Goal: Information Seeking & Learning: Learn about a topic

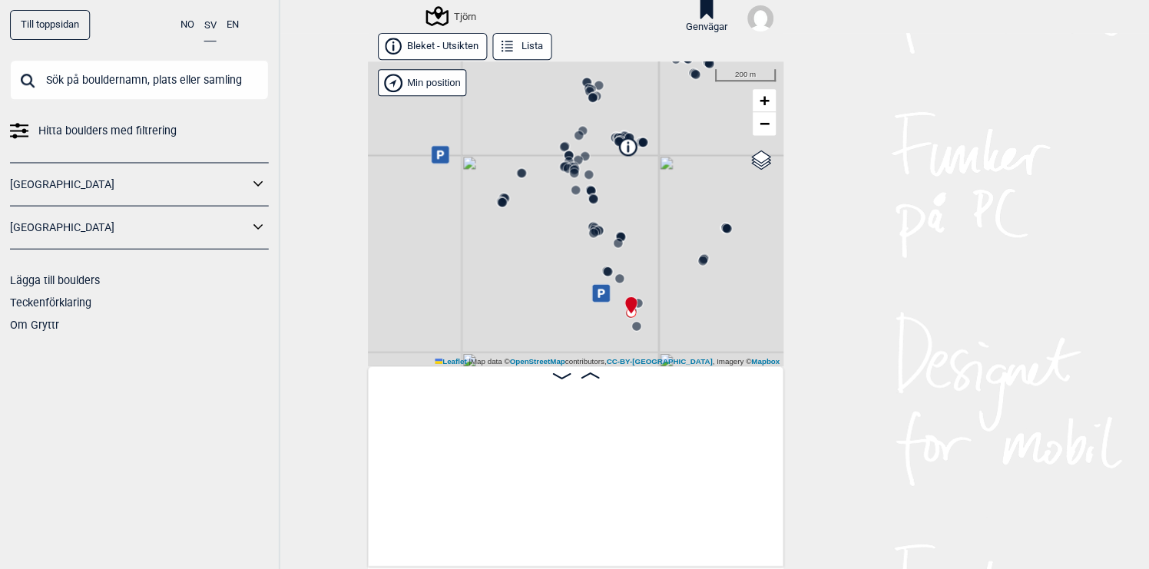
scroll to position [0, 21430]
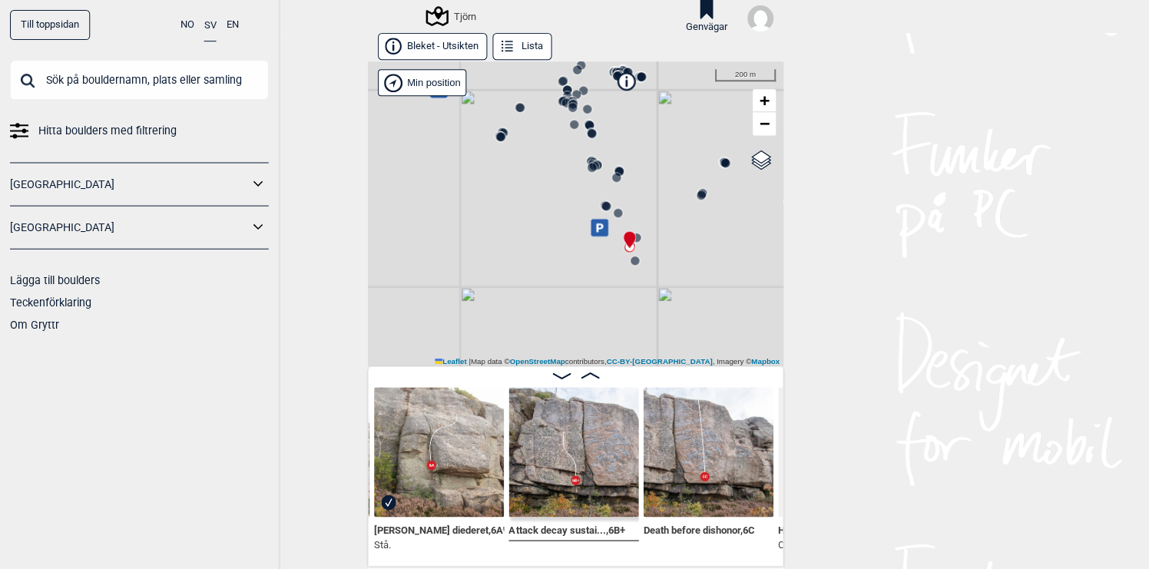
drag, startPoint x: 649, startPoint y: 258, endPoint x: 648, endPoint y: 193, distance: 65.3
click at [648, 193] on div "Tjörn" at bounding box center [574, 213] width 415 height 304
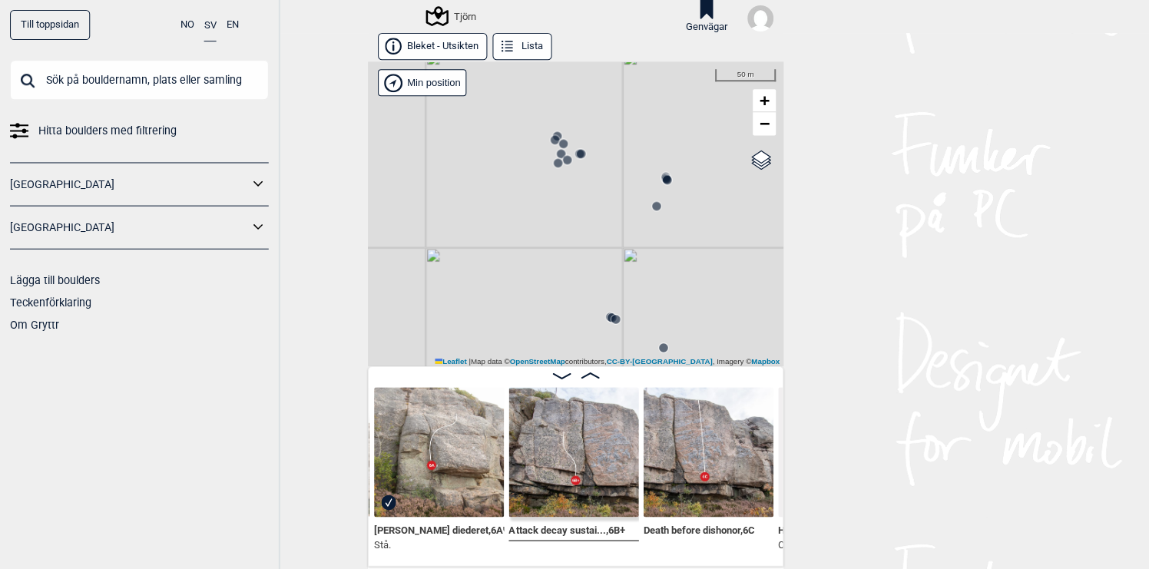
drag, startPoint x: 584, startPoint y: 153, endPoint x: 582, endPoint y: 201, distance: 48.4
click at [582, 201] on div "Tjörn" at bounding box center [574, 213] width 415 height 304
click at [654, 215] on circle at bounding box center [653, 214] width 9 height 9
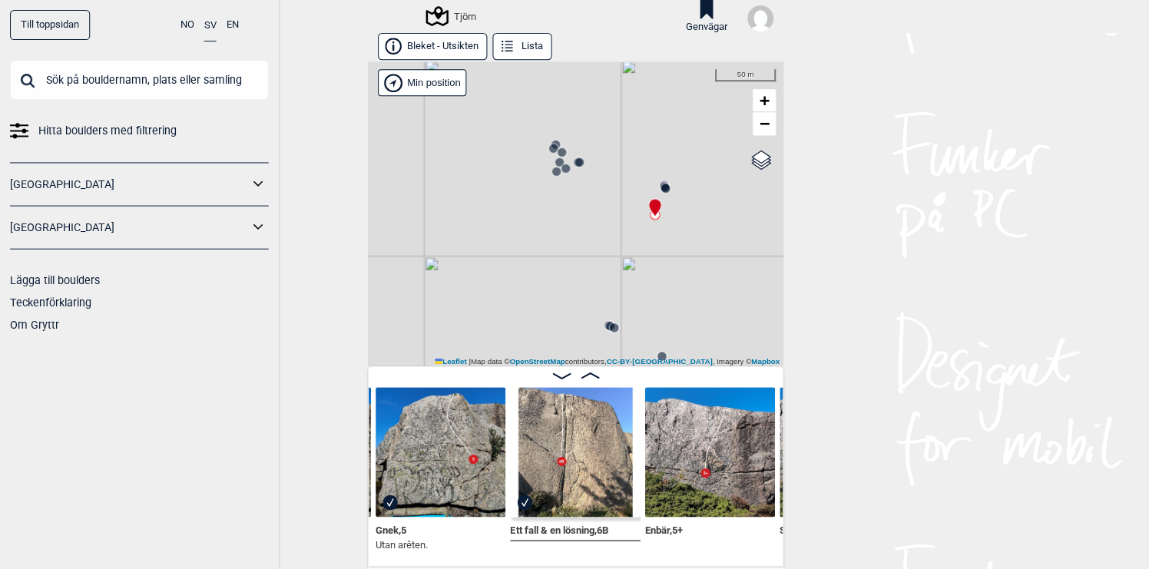
click at [581, 440] on img at bounding box center [574, 451] width 130 height 130
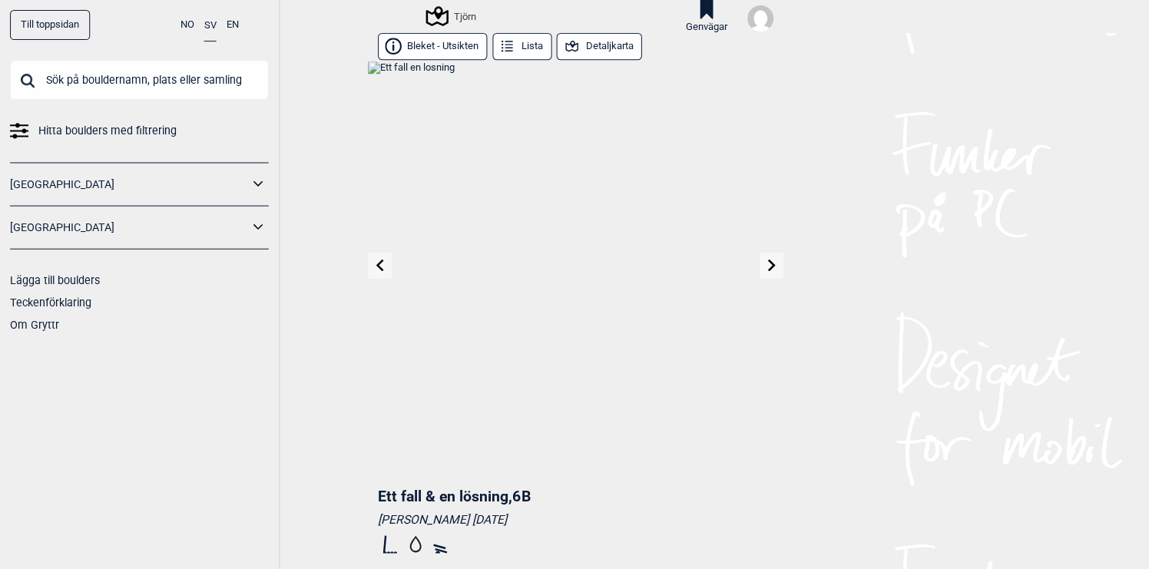
click at [581, 328] on img at bounding box center [574, 268] width 415 height 415
click at [599, 244] on img at bounding box center [574, 268] width 415 height 415
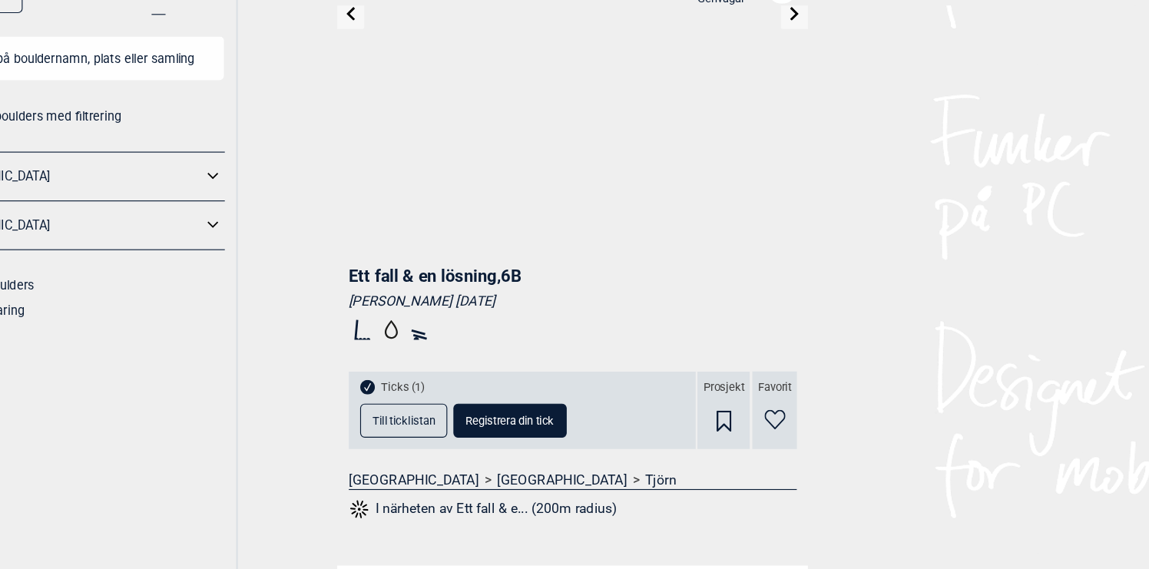
scroll to position [224, 0]
click at [462, 479] on button "I närheten av Ett fall & e... (200m radius)" at bounding box center [495, 478] width 237 height 20
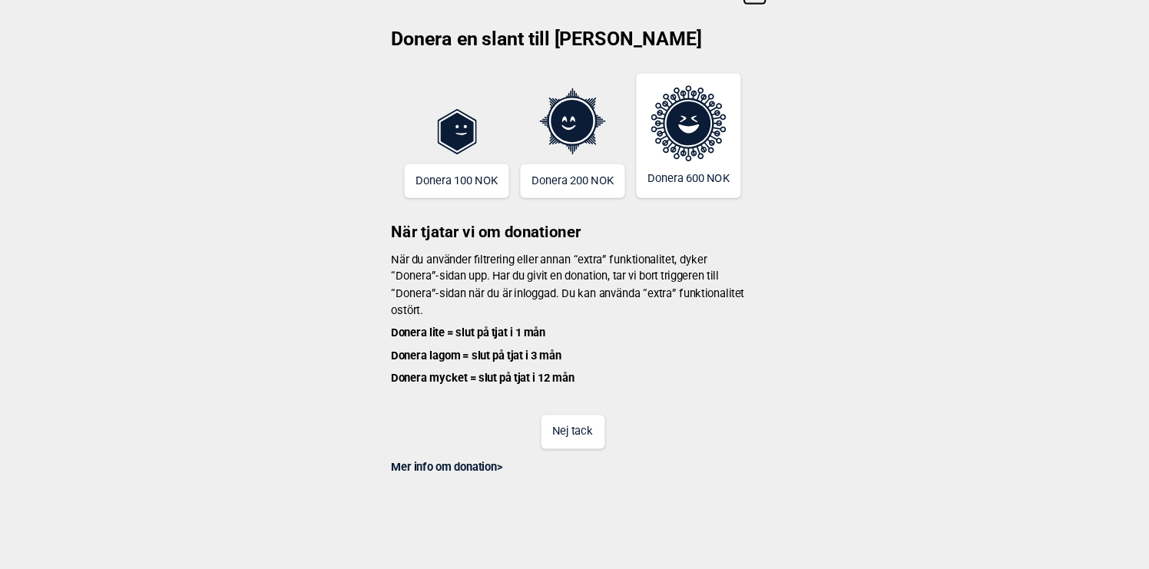
click at [575, 422] on button "Nej tack" at bounding box center [575, 409] width 56 height 30
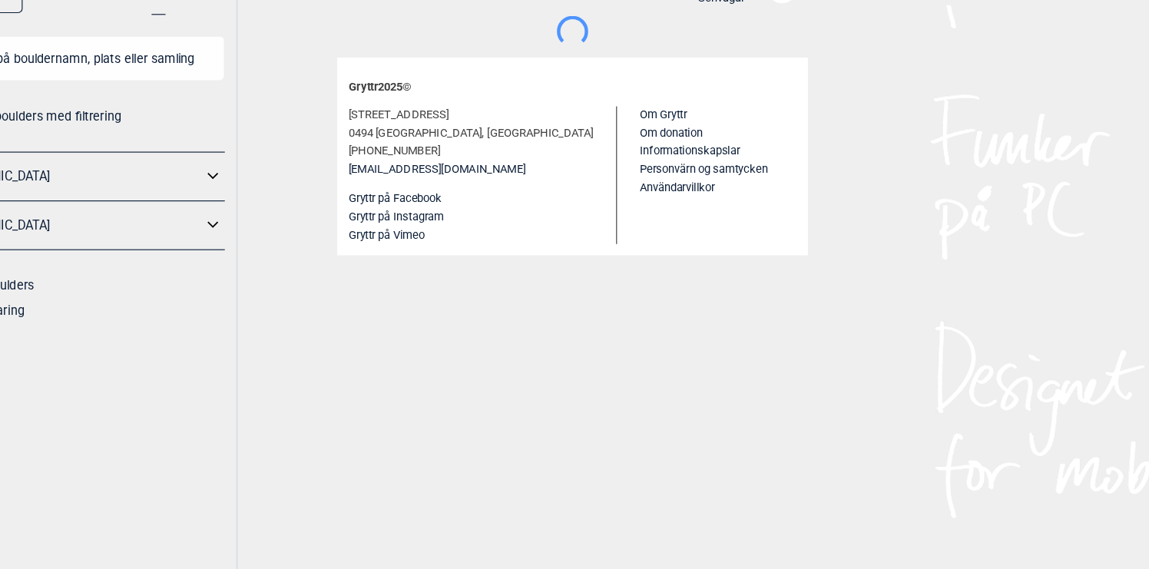
click at [465, 358] on main "Donera en slant till Gryttr Donera 100 NOK Donera 200 NOK Donera 600 NOK När tj…" at bounding box center [574, 310] width 415 height 536
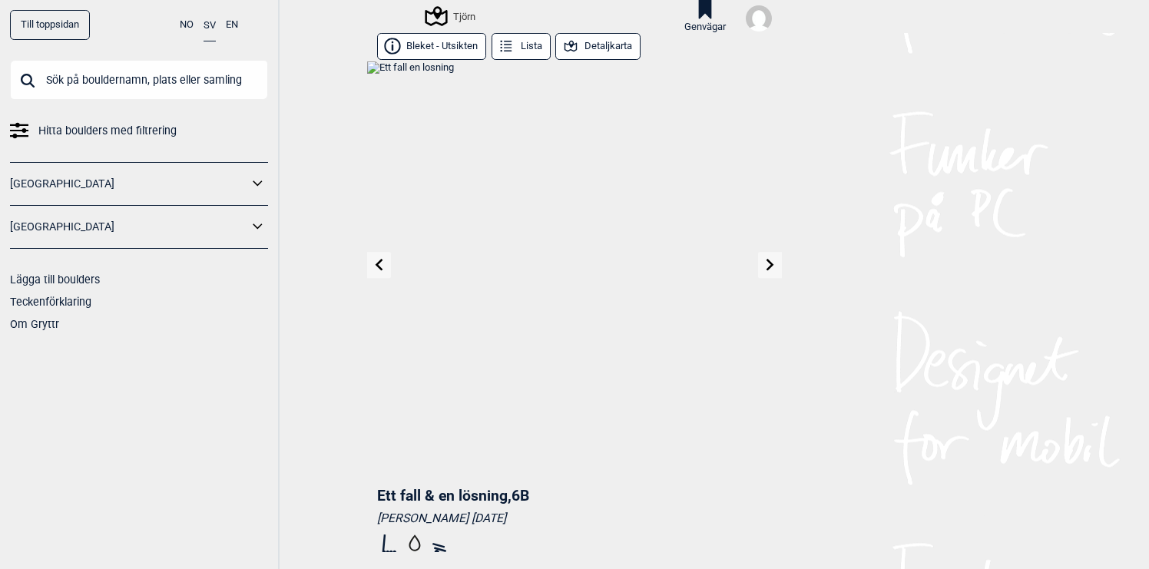
click at [380, 267] on icon at bounding box center [380, 265] width 8 height 12
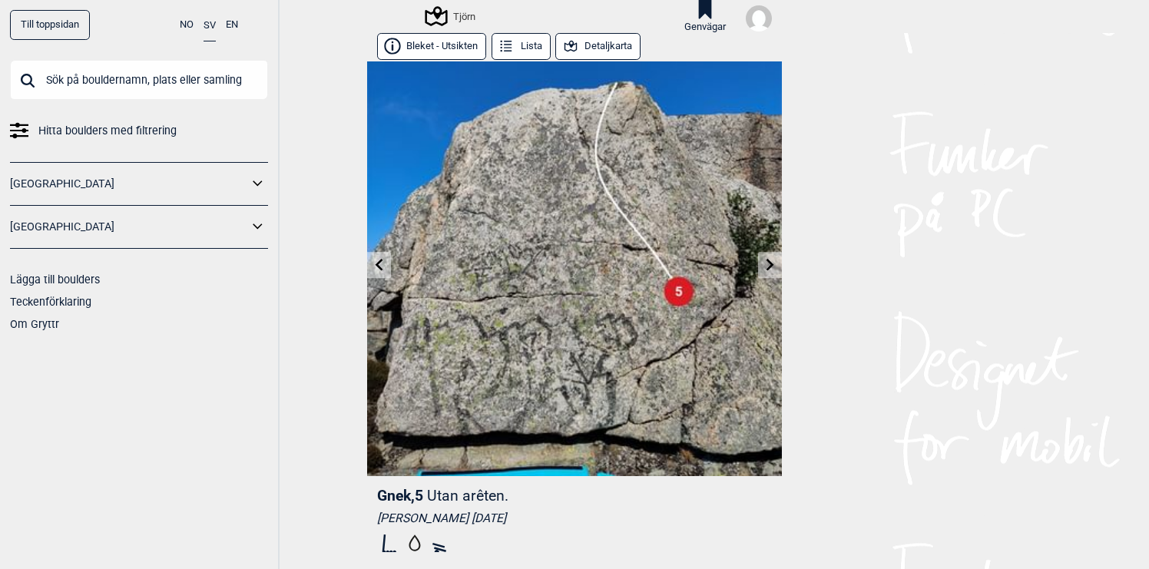
click at [380, 267] on icon at bounding box center [380, 265] width 8 height 12
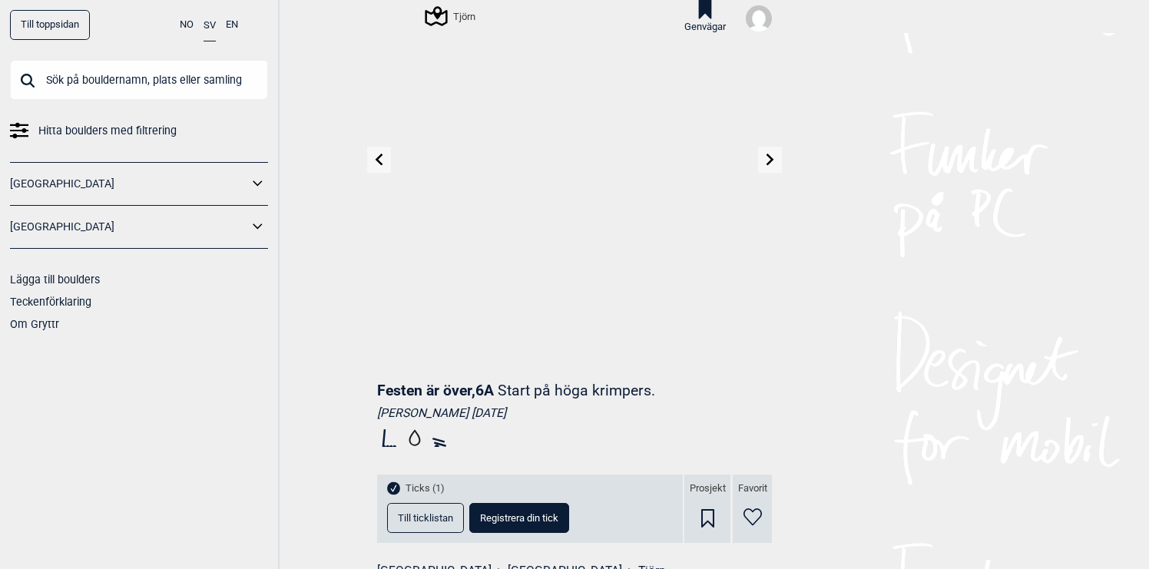
scroll to position [227, 0]
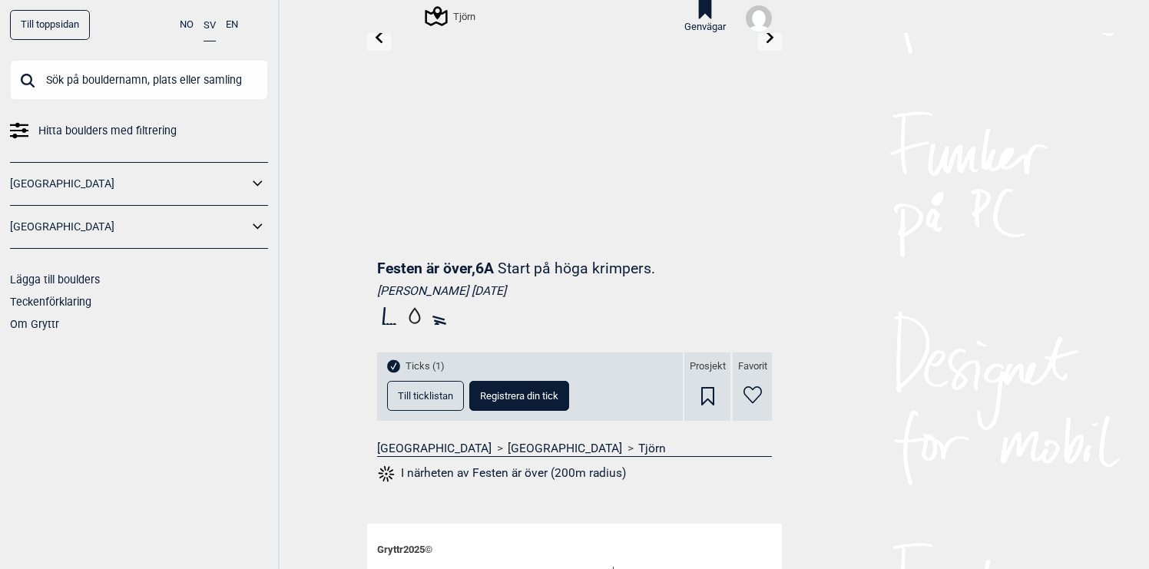
click at [511, 472] on button "I närheten av Festen är över (200m radius)" at bounding box center [501, 474] width 249 height 20
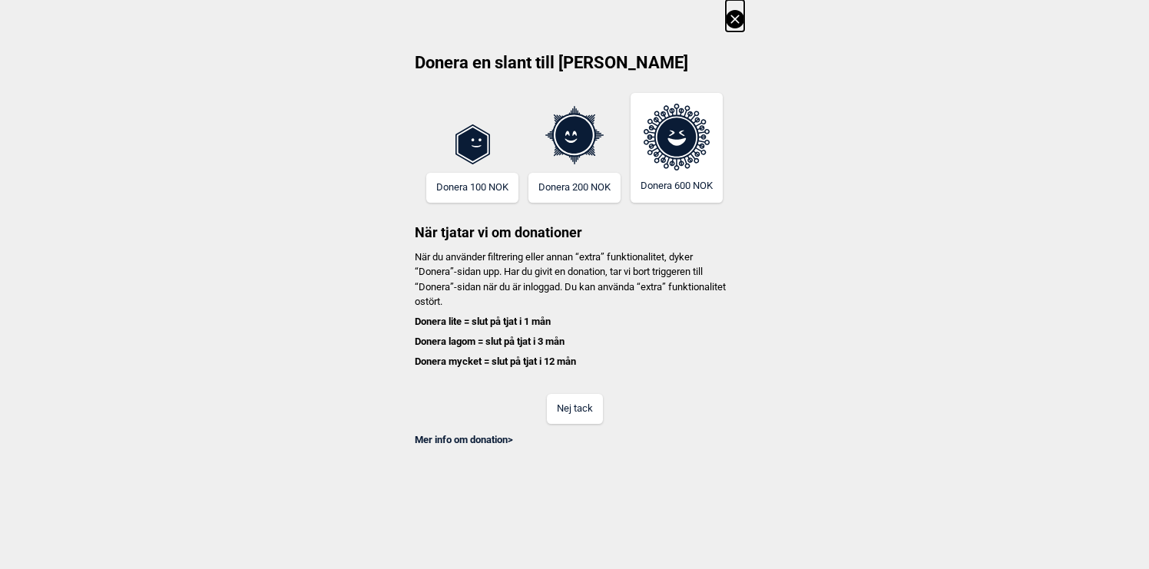
click at [571, 415] on button "Nej tack" at bounding box center [575, 409] width 56 height 30
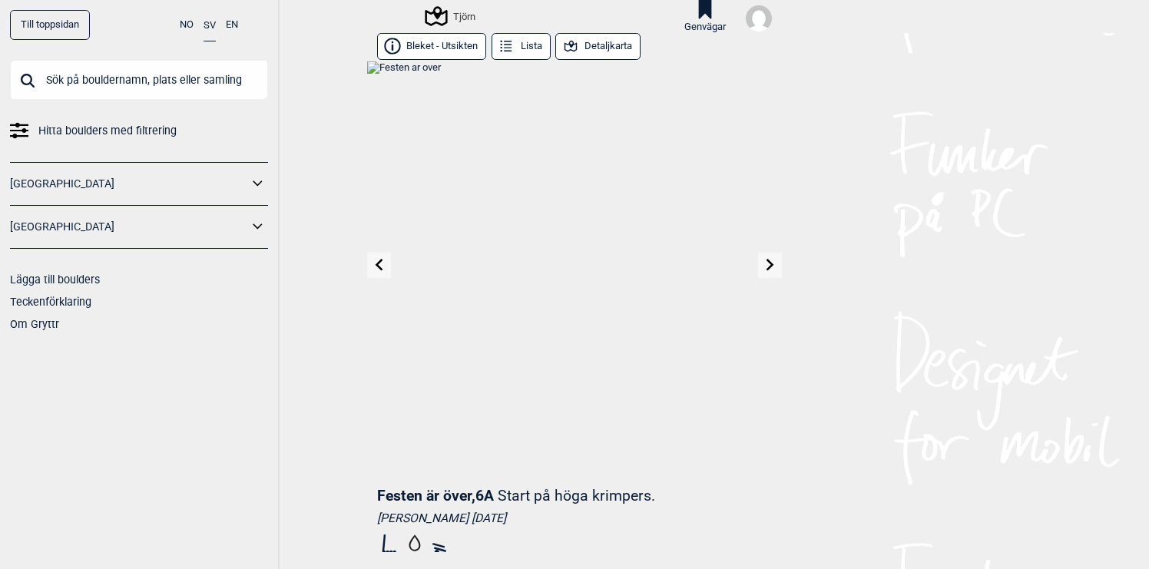
click at [764, 265] on icon at bounding box center [770, 265] width 12 height 12
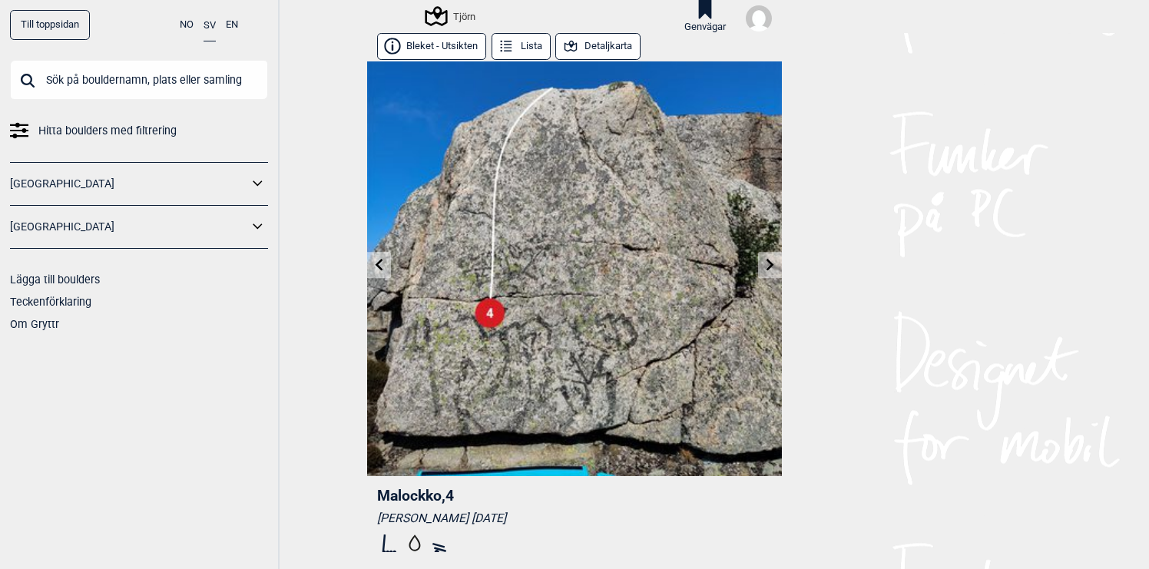
click at [373, 269] on link at bounding box center [379, 265] width 24 height 25
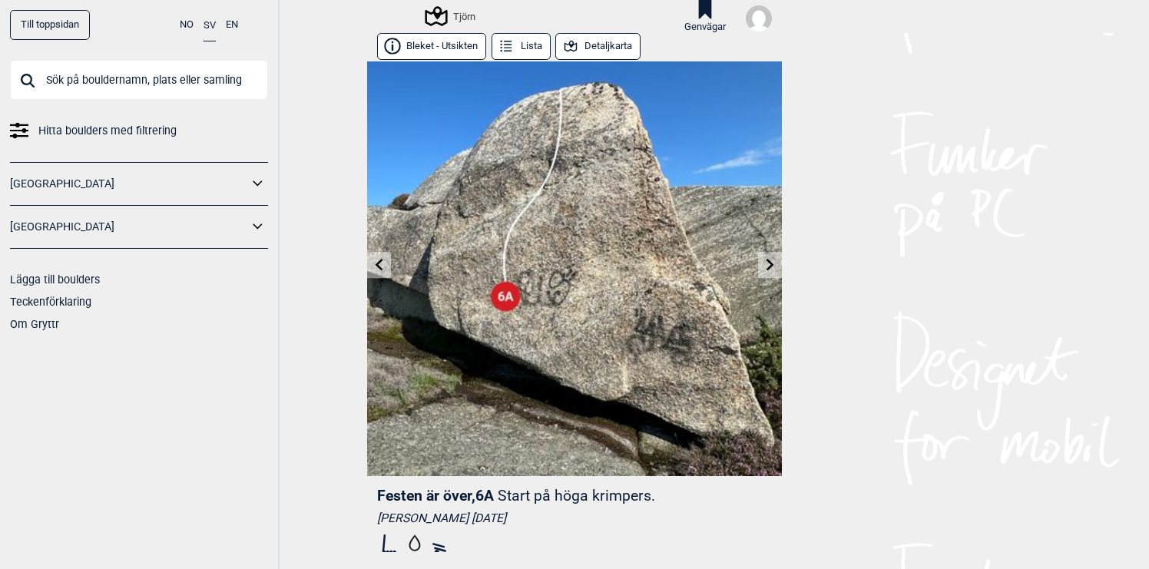
click at [373, 269] on link at bounding box center [379, 265] width 24 height 25
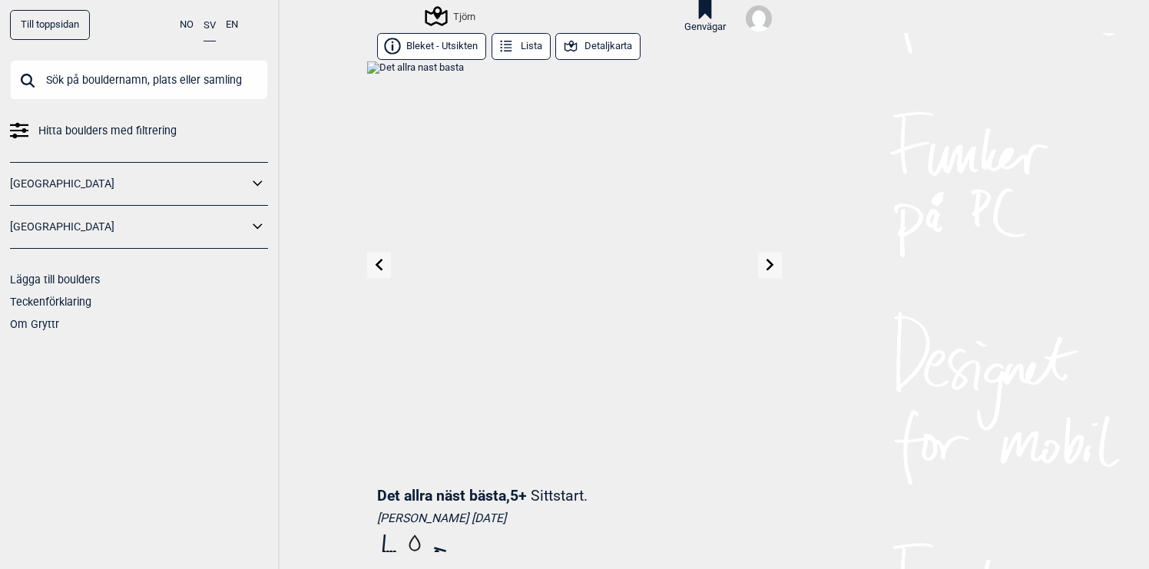
click at [373, 269] on link at bounding box center [379, 265] width 24 height 25
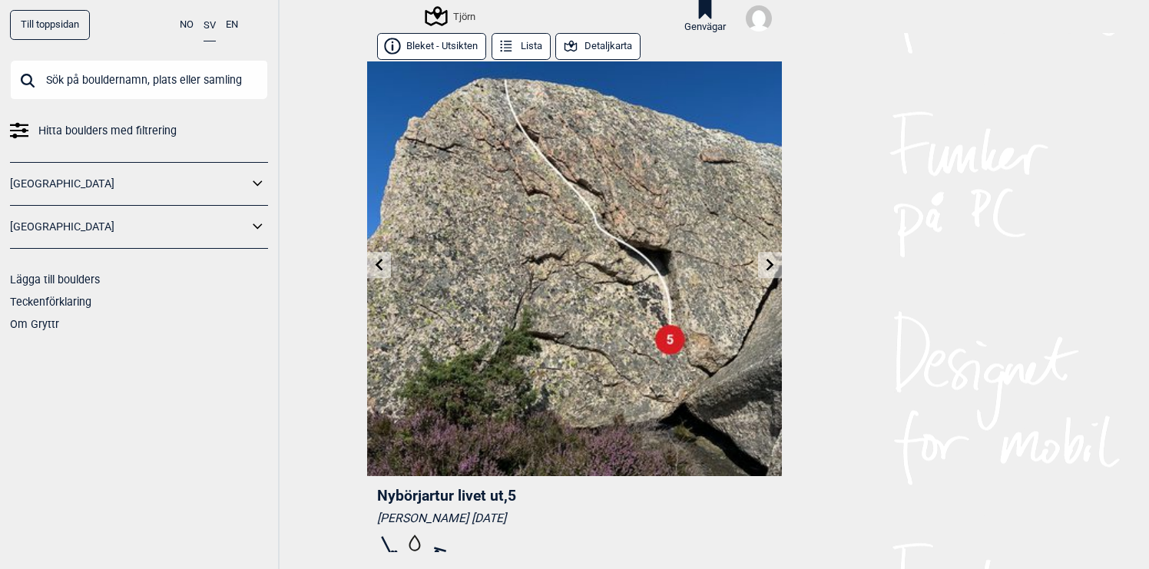
click at [373, 269] on link at bounding box center [379, 265] width 24 height 25
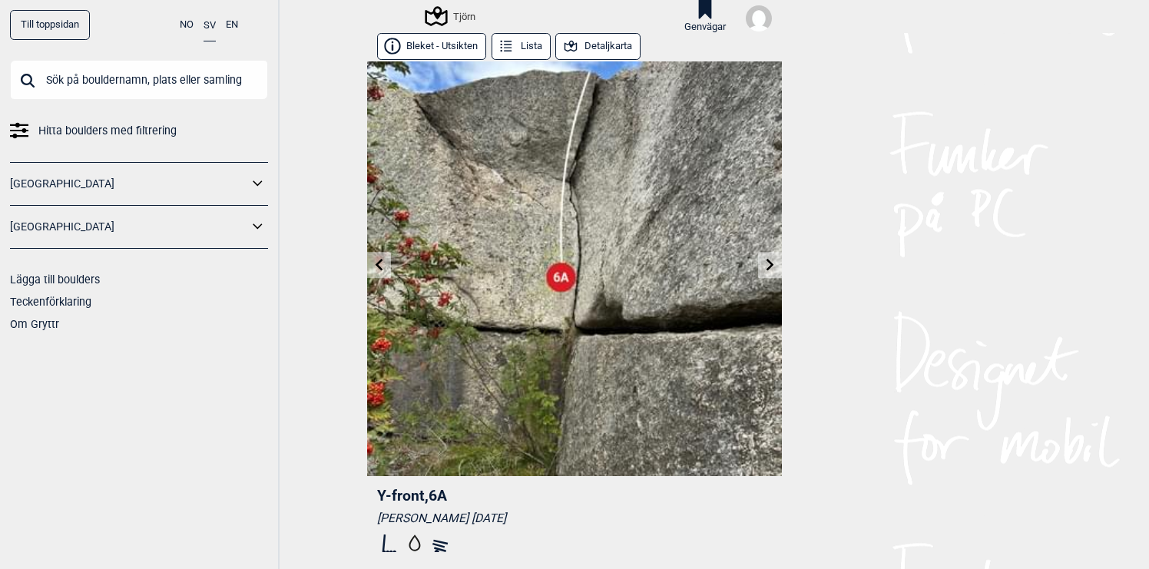
click at [381, 269] on icon at bounding box center [380, 265] width 8 height 12
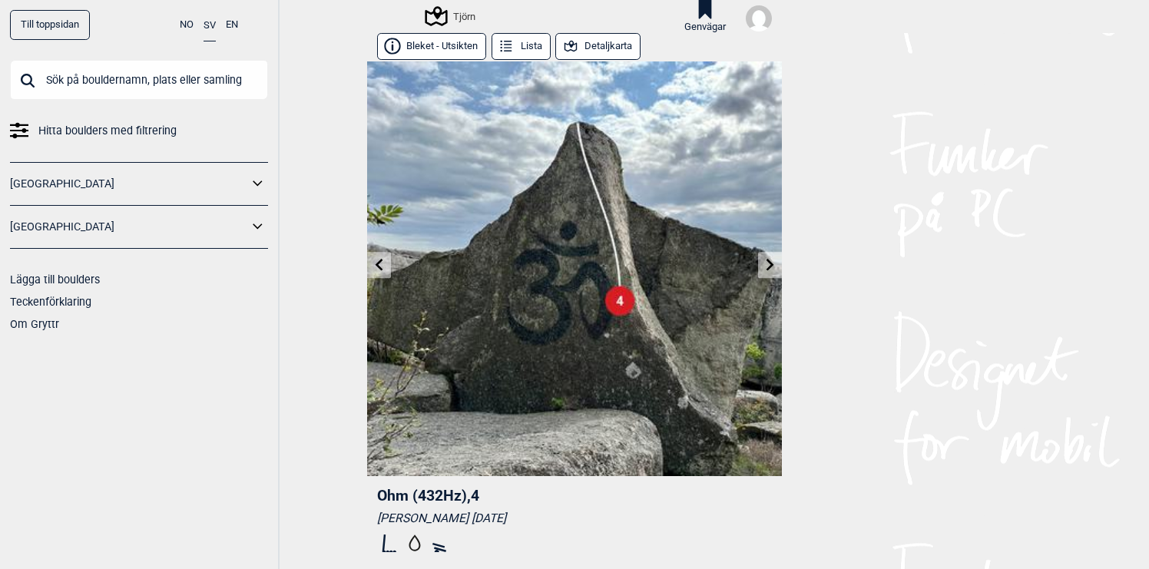
click at [383, 264] on icon at bounding box center [379, 265] width 12 height 12
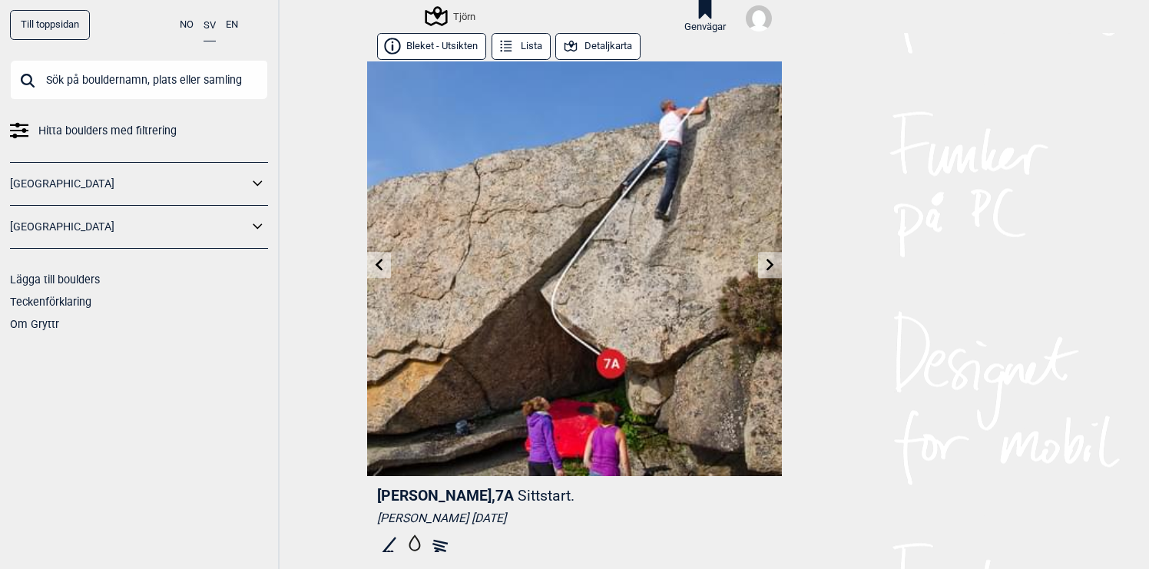
scroll to position [5, 0]
